Goal: Find specific page/section: Find specific page/section

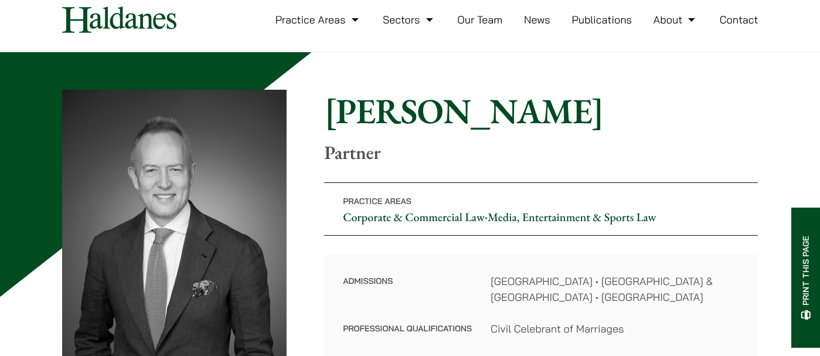
scroll to position [52, 0]
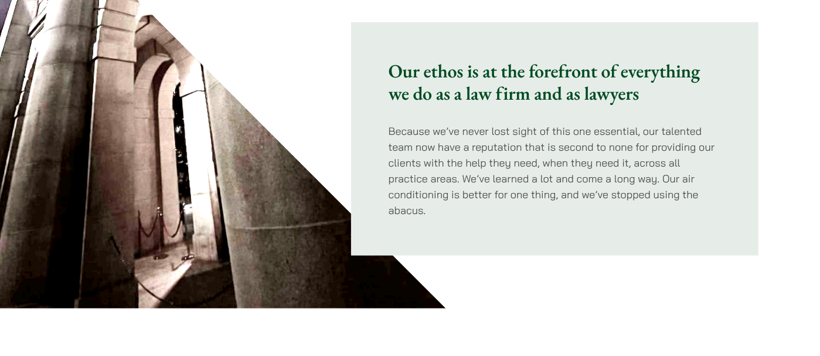
scroll to position [892, 0]
